Goal: Task Accomplishment & Management: Manage account settings

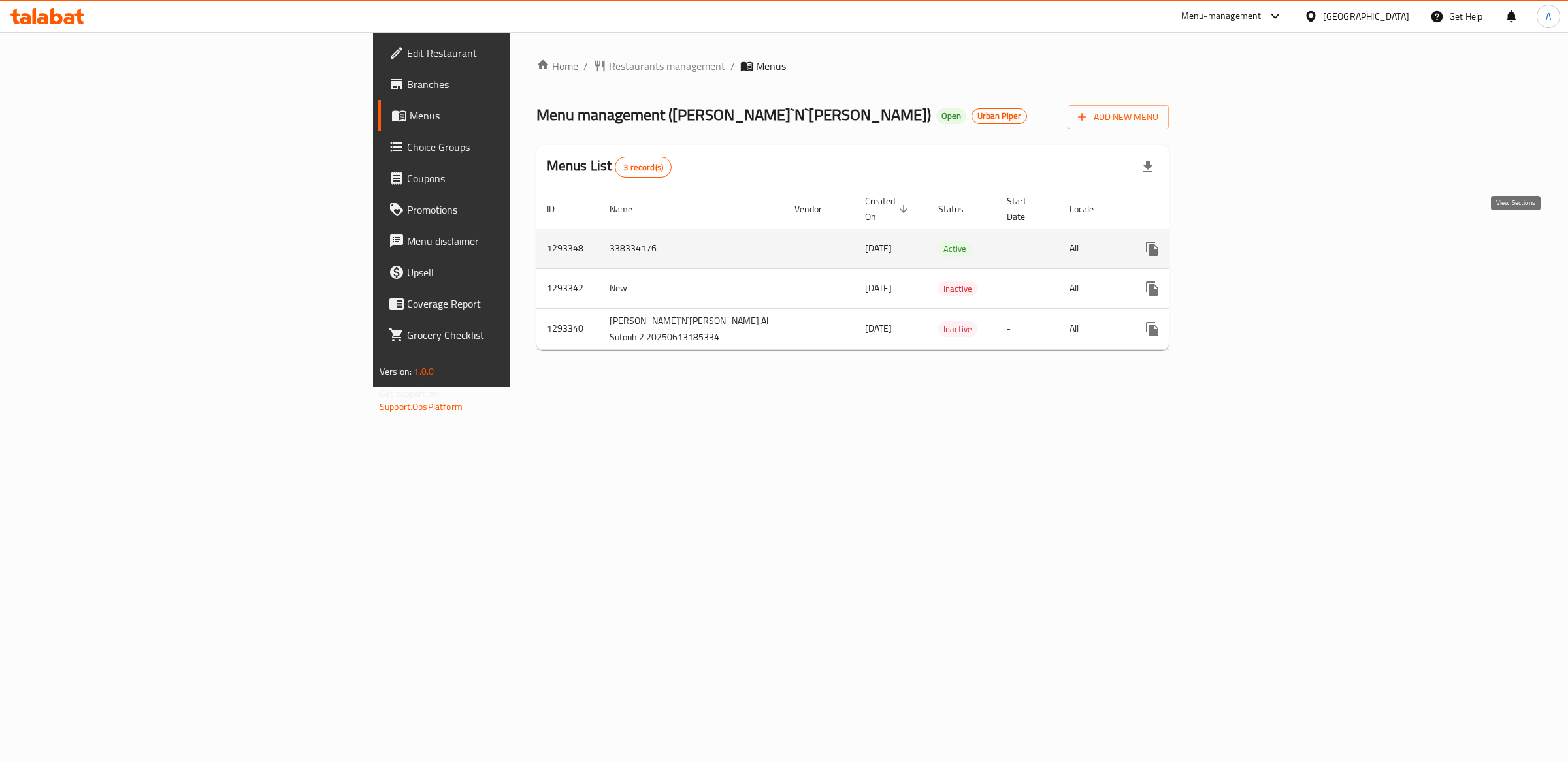
click at [1253, 243] on icon "enhanced table" at bounding box center [1246, 248] width 11 height 11
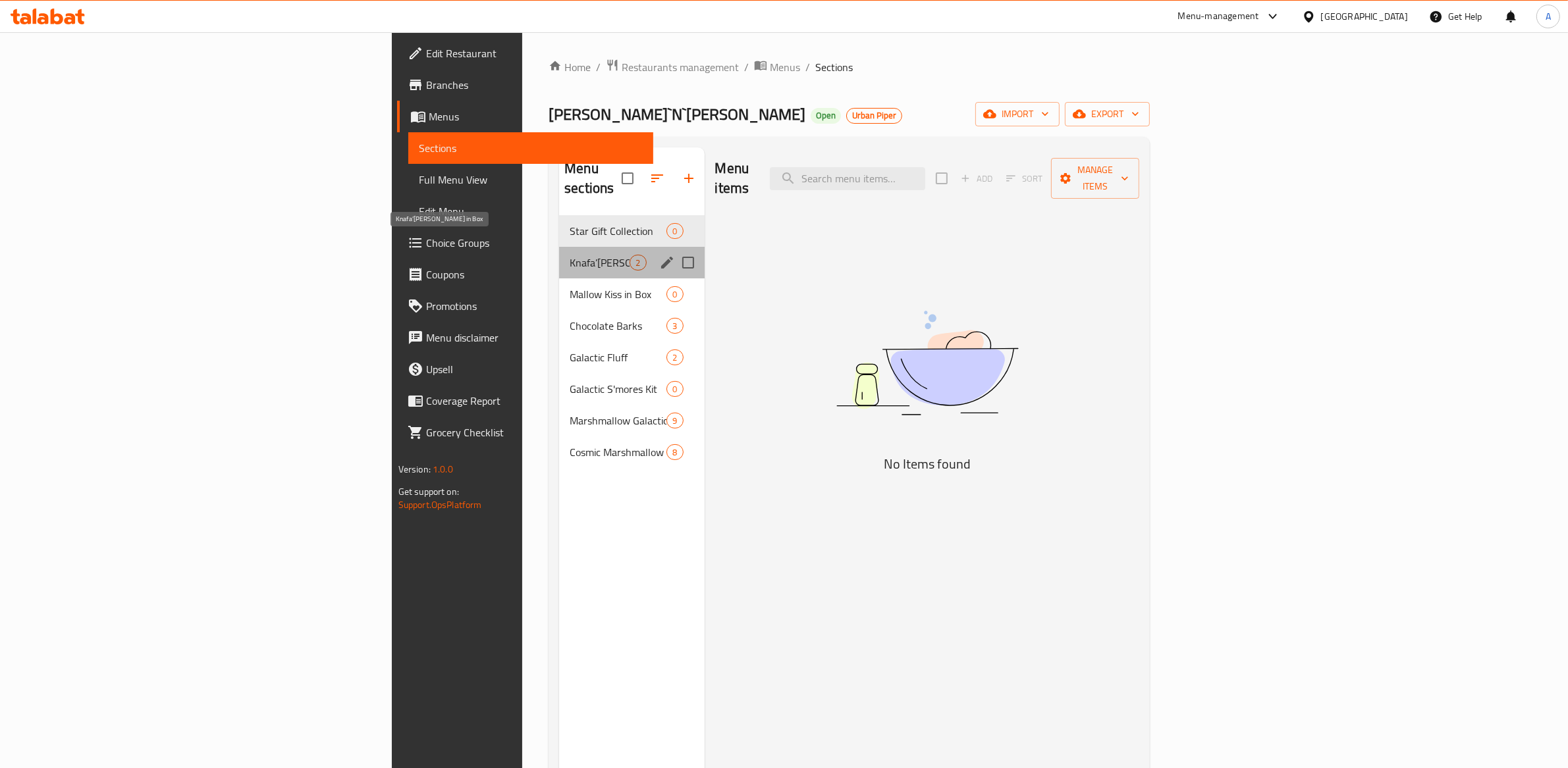
click at [570, 254] on span "Knafa’[PERSON_NAME] in Box" at bounding box center [599, 262] width 60 height 16
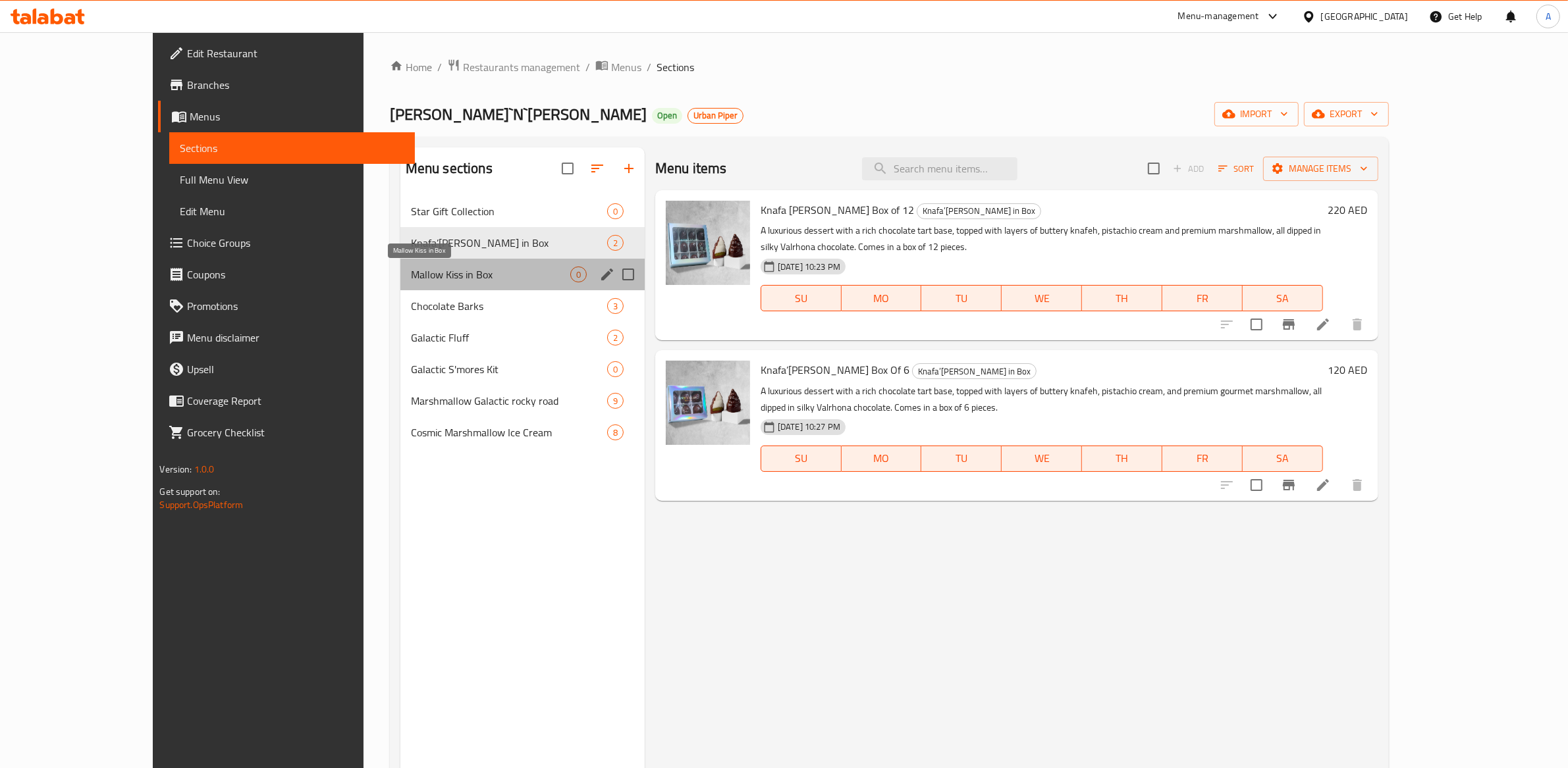
click at [411, 277] on span "Mallow Kiss in Box" at bounding box center [490, 274] width 160 height 16
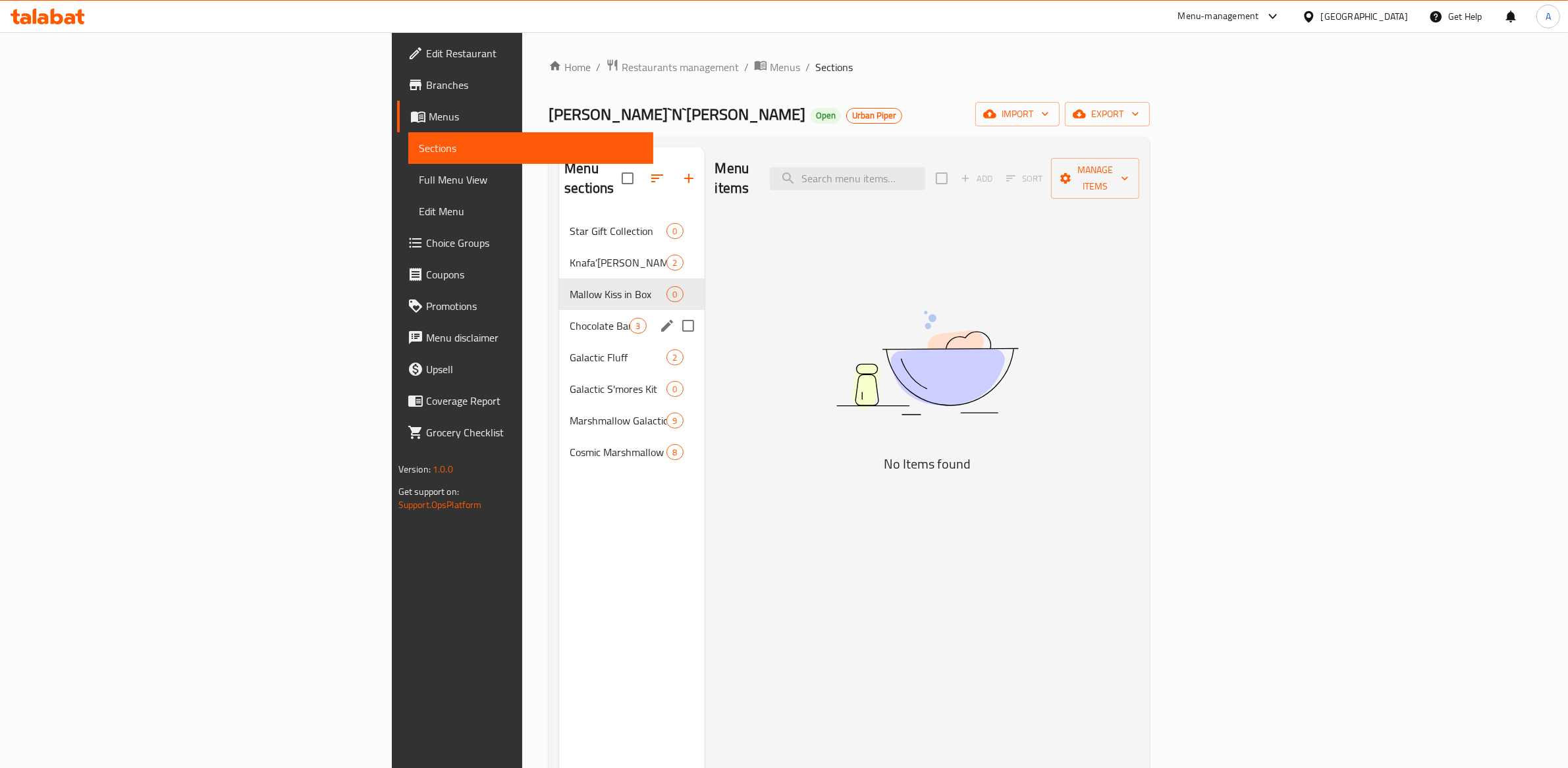
click at [570, 318] on span "Chocolate Barks" at bounding box center [599, 326] width 60 height 16
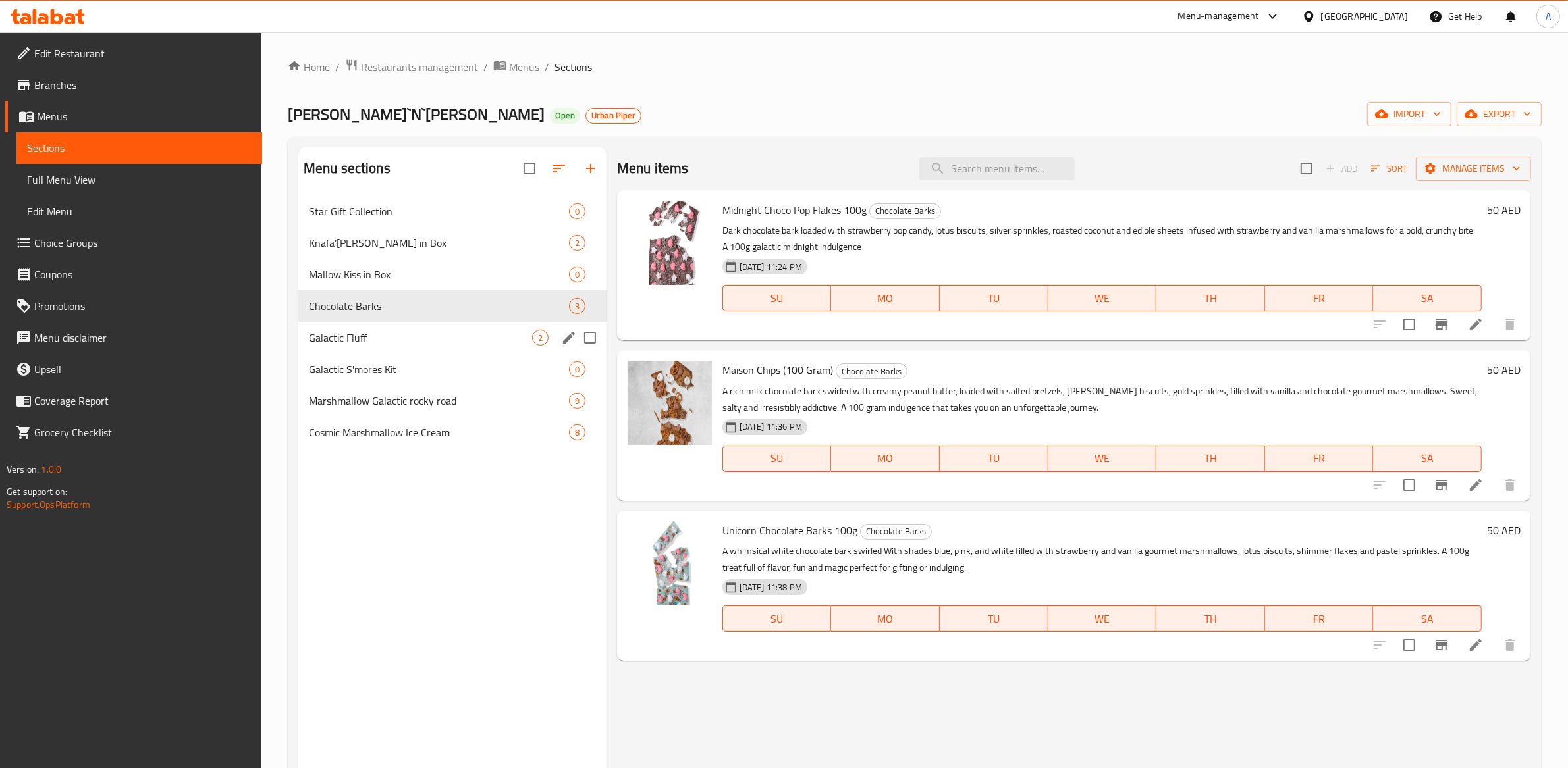
click at [409, 322] on div "Galactic Fluff 2" at bounding box center [452, 337] width 308 height 32
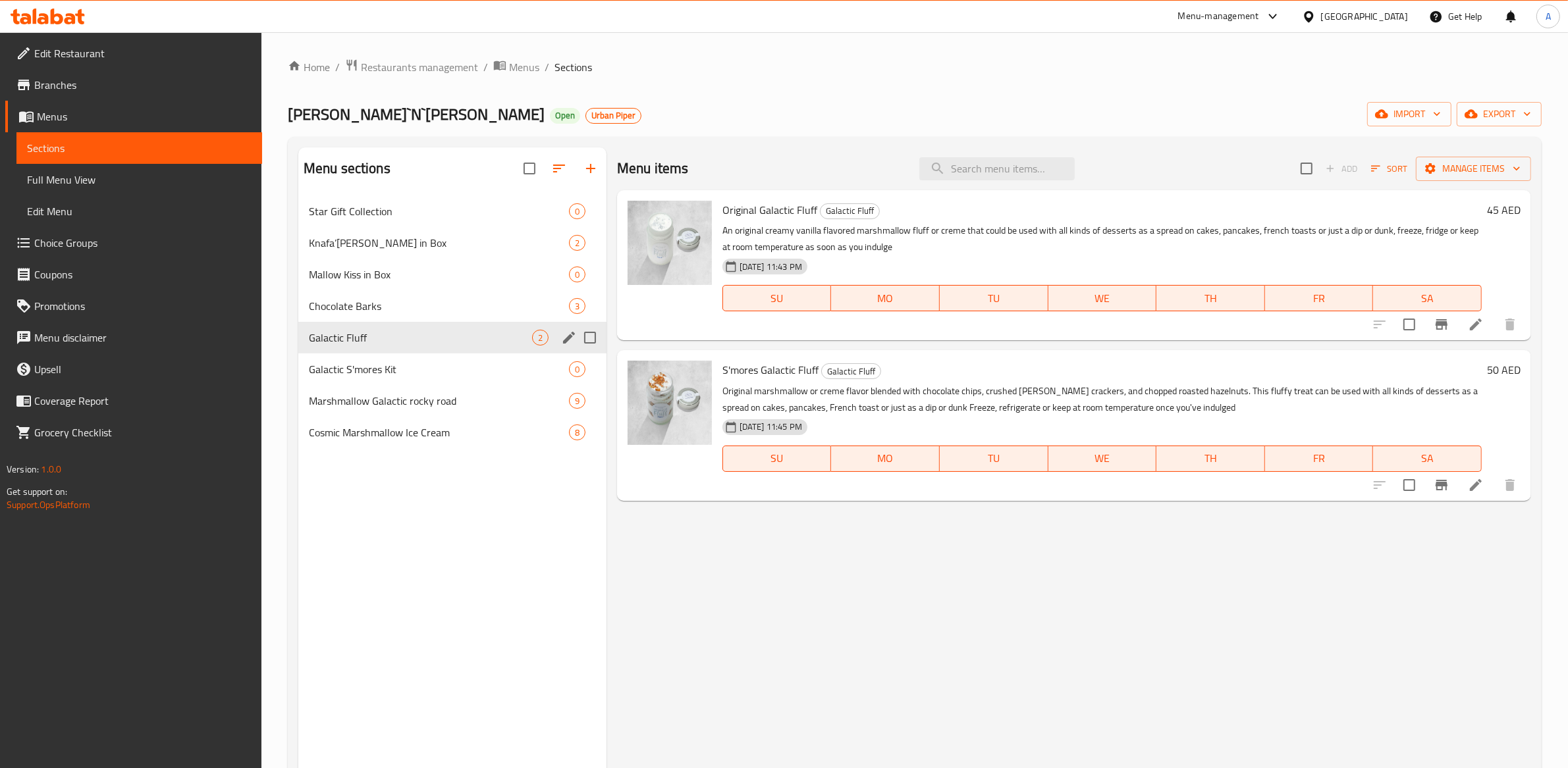
click at [411, 352] on div "Galactic Fluff 2" at bounding box center [452, 337] width 308 height 32
click at [409, 368] on span "Galactic S'mores Kit" at bounding box center [420, 369] width 223 height 16
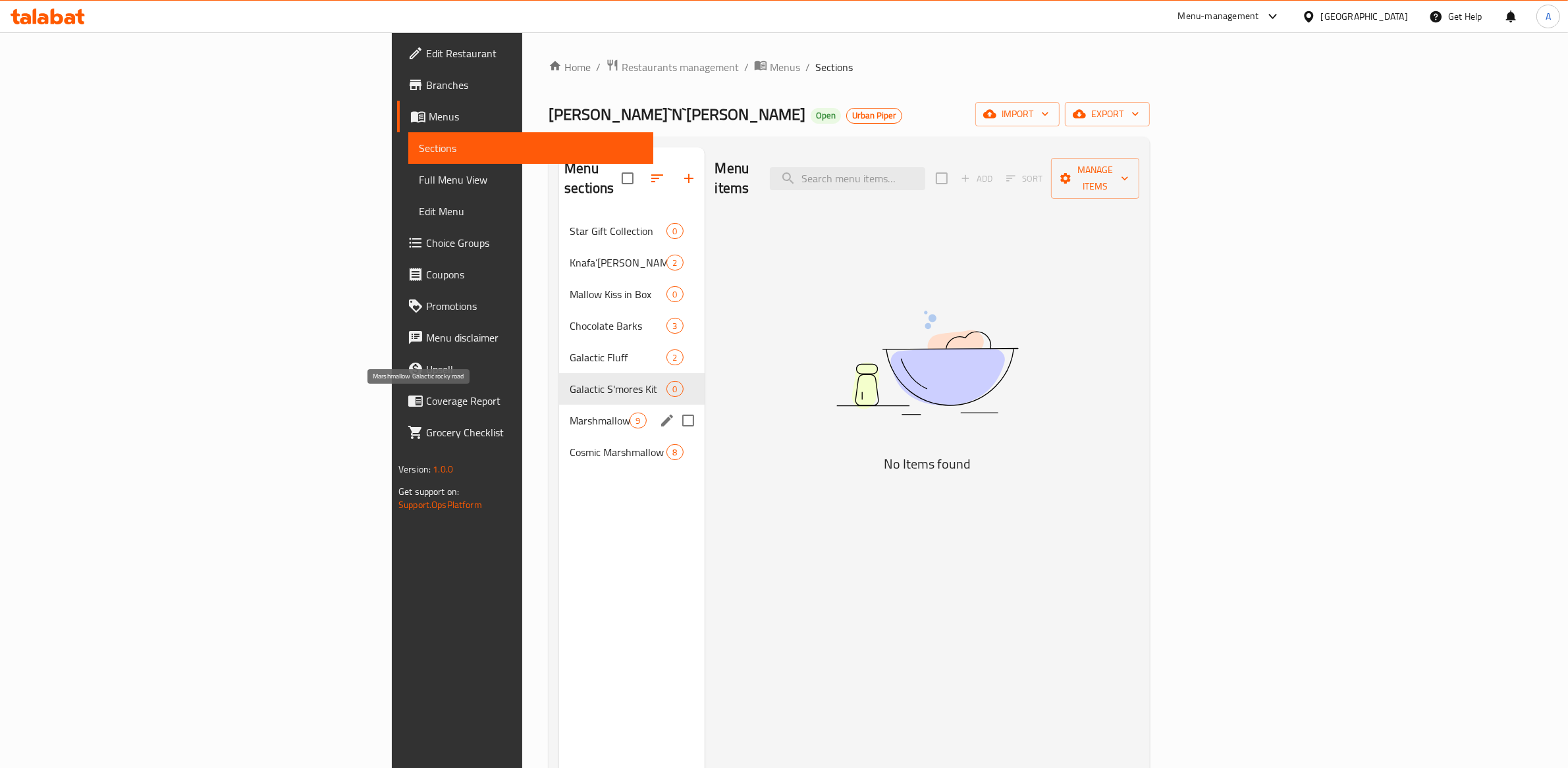
click at [570, 412] on span "Marshmallow Galactic rocky road" at bounding box center [599, 420] width 60 height 16
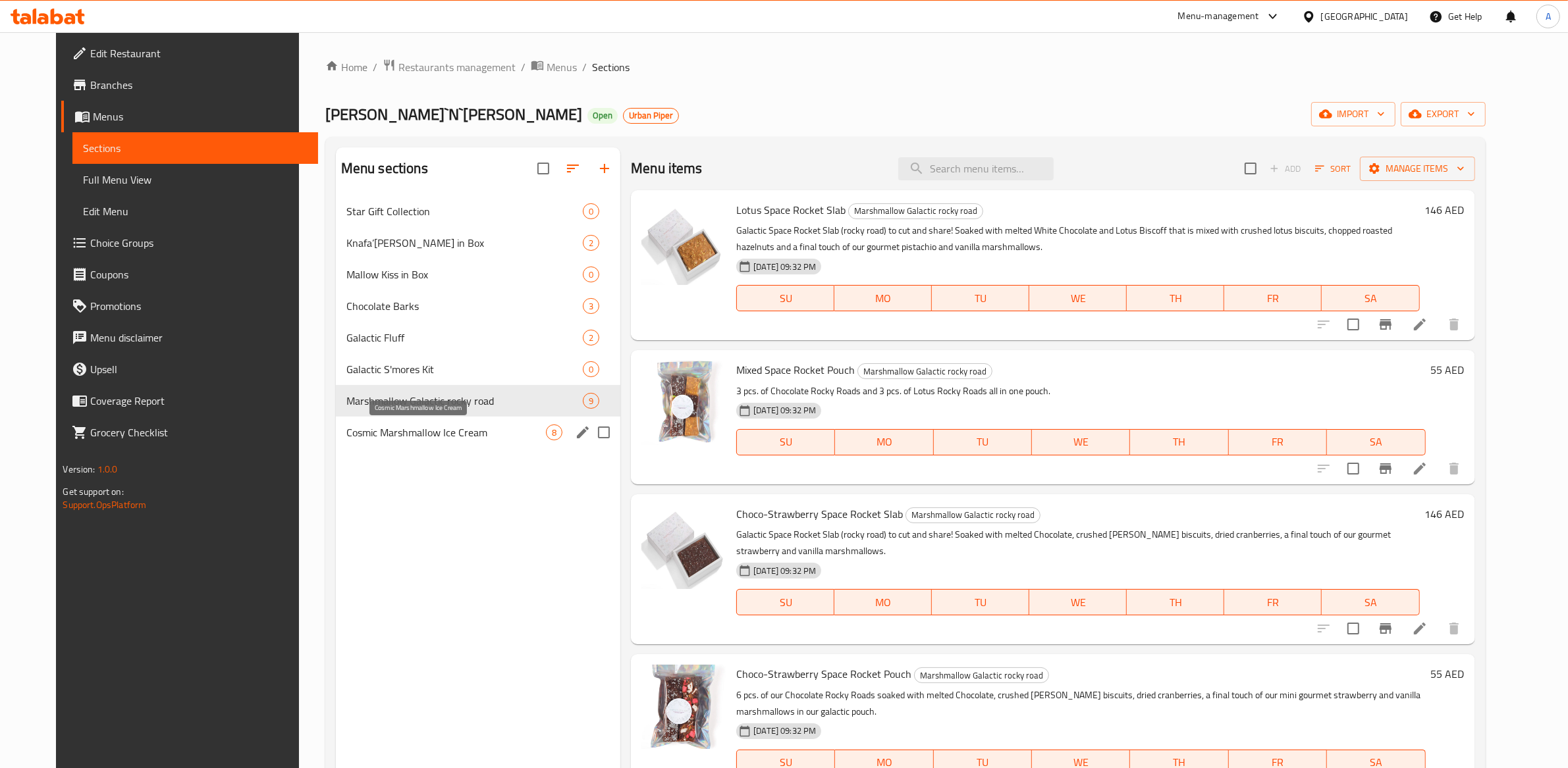
click at [396, 425] on span "Cosmic Marshmallow Ice Cream" at bounding box center [446, 432] width 200 height 16
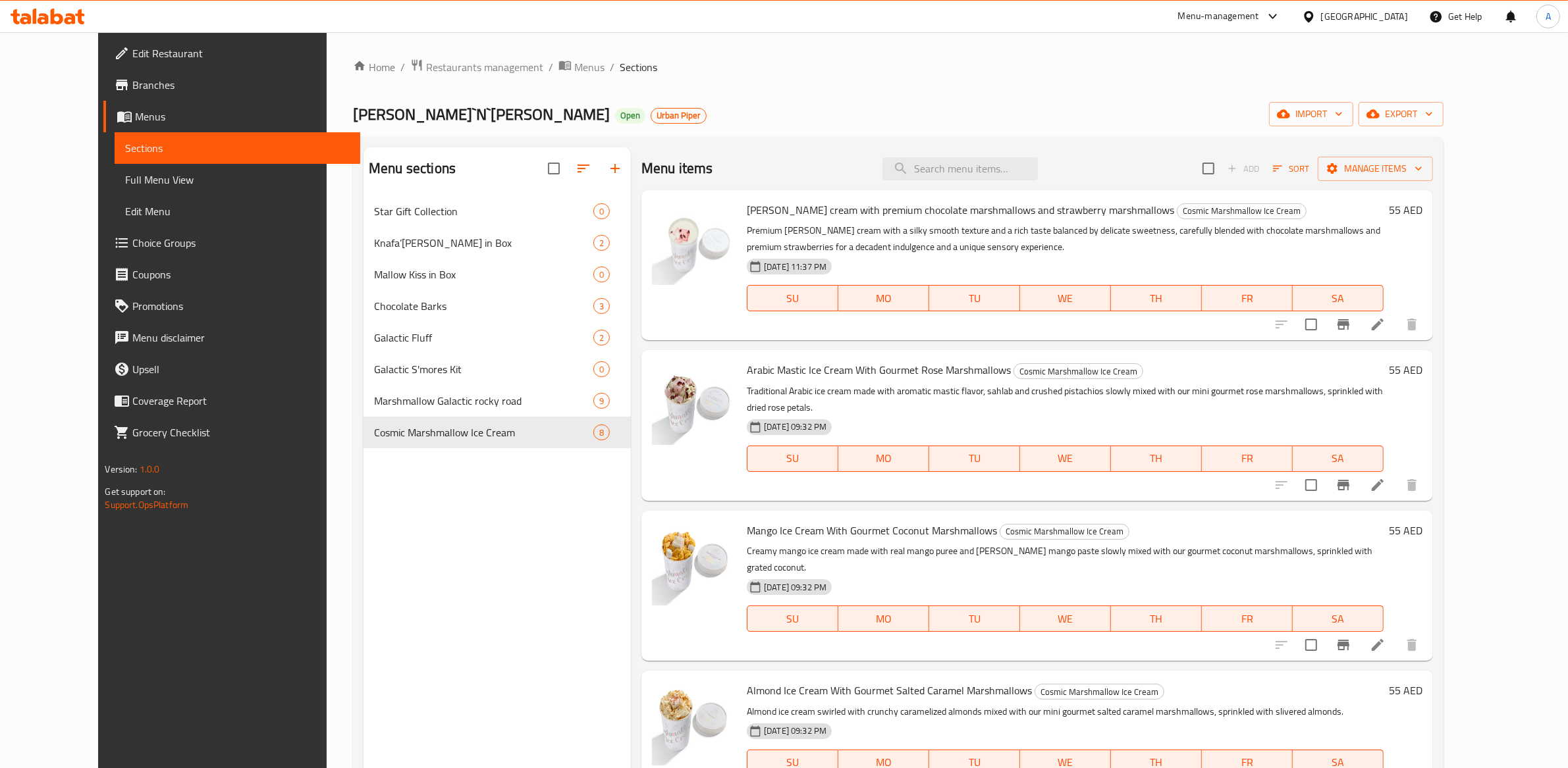
click at [449, 543] on div "Menu sections Star Gift Collection 0 Knafa’[PERSON_NAME] in Box 2 Mallow Kiss i…" at bounding box center [498, 531] width 267 height 768
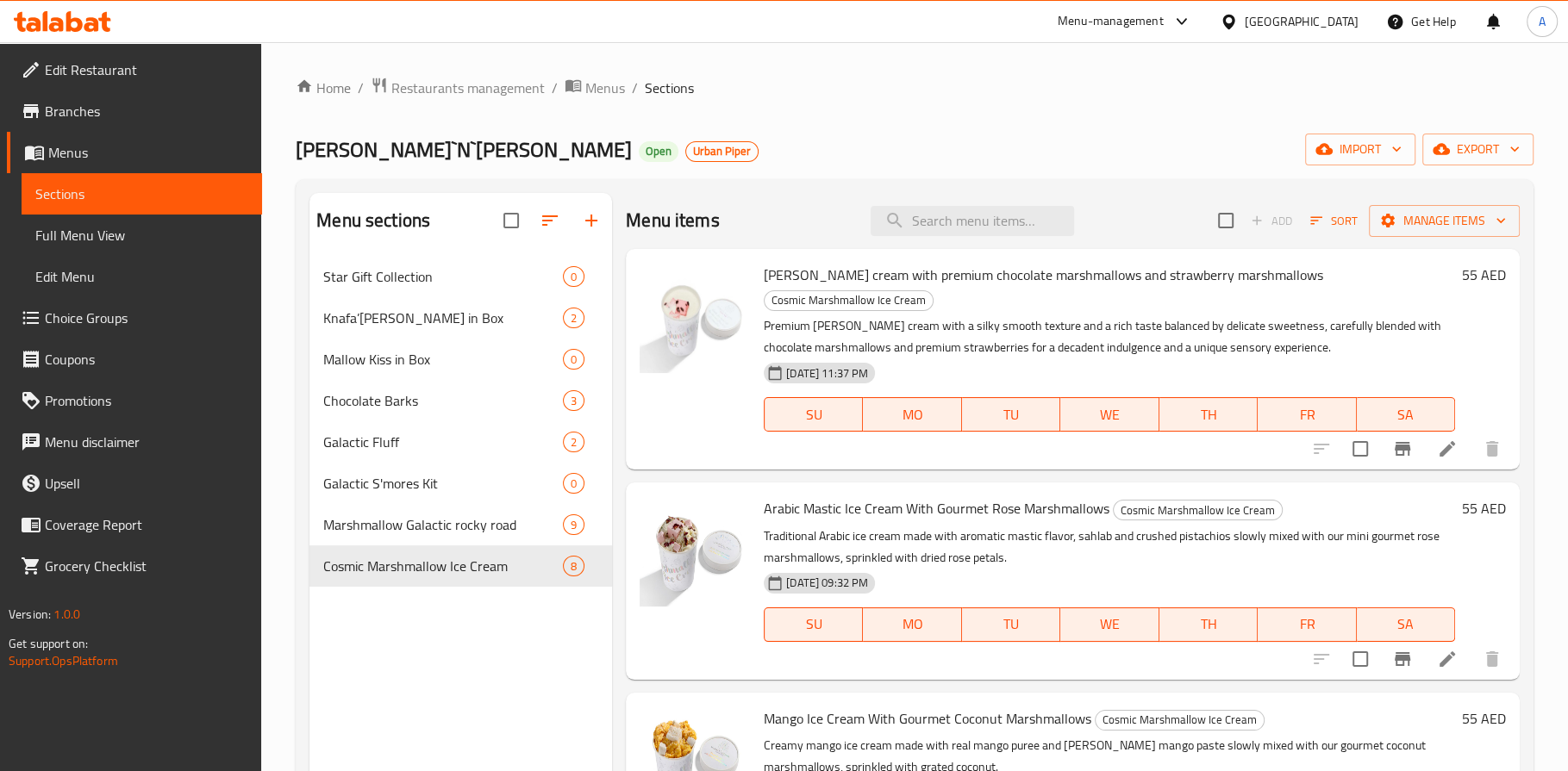
click at [81, 75] on span "Edit Restaurant" at bounding box center [146, 69] width 203 height 20
